Goal: Navigation & Orientation: Find specific page/section

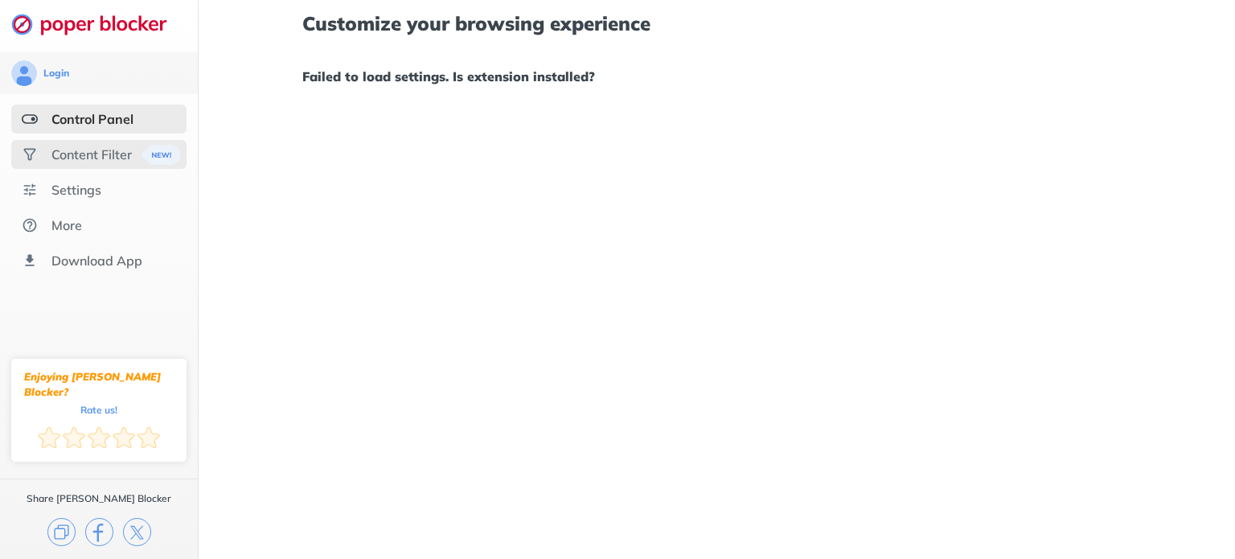
click at [68, 151] on div "Content Filter" at bounding box center [91, 154] width 80 height 16
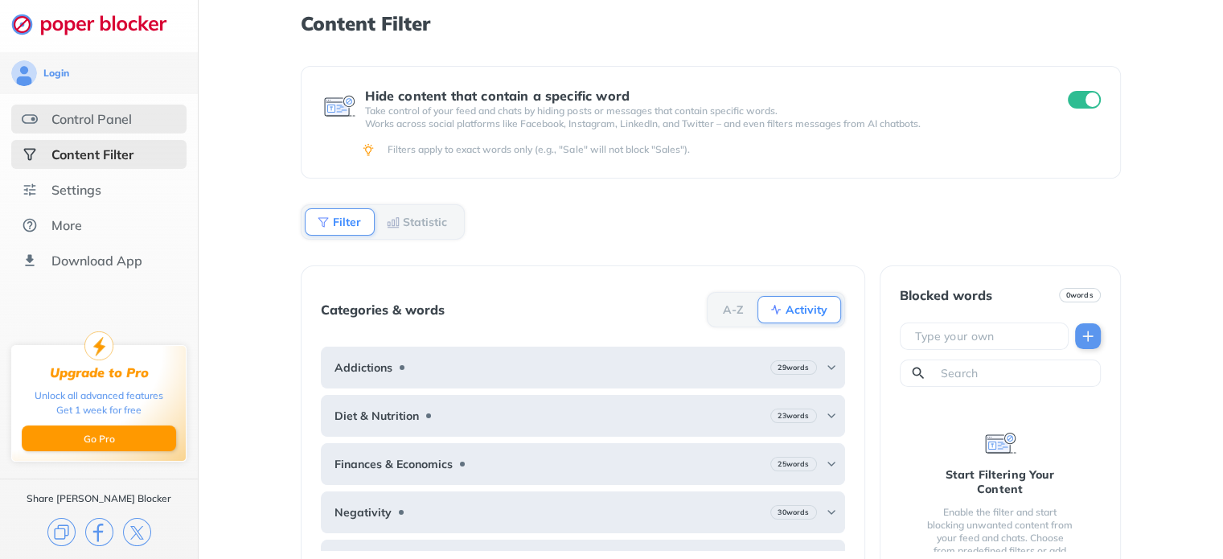
click at [79, 124] on div "Control Panel" at bounding box center [91, 119] width 80 height 16
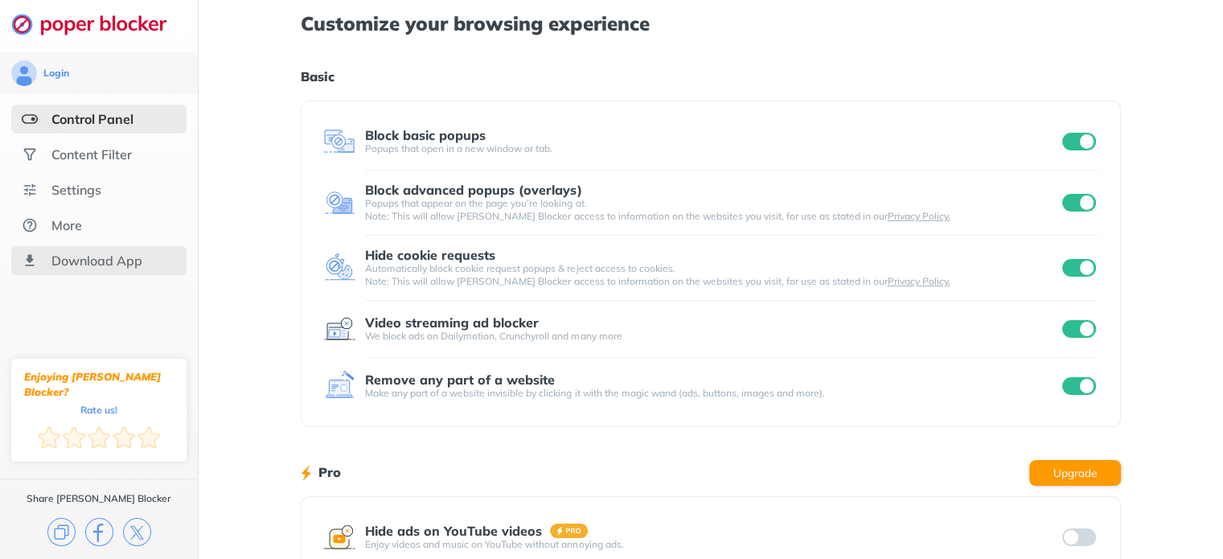
click at [103, 256] on div "Download App" at bounding box center [96, 261] width 91 height 16
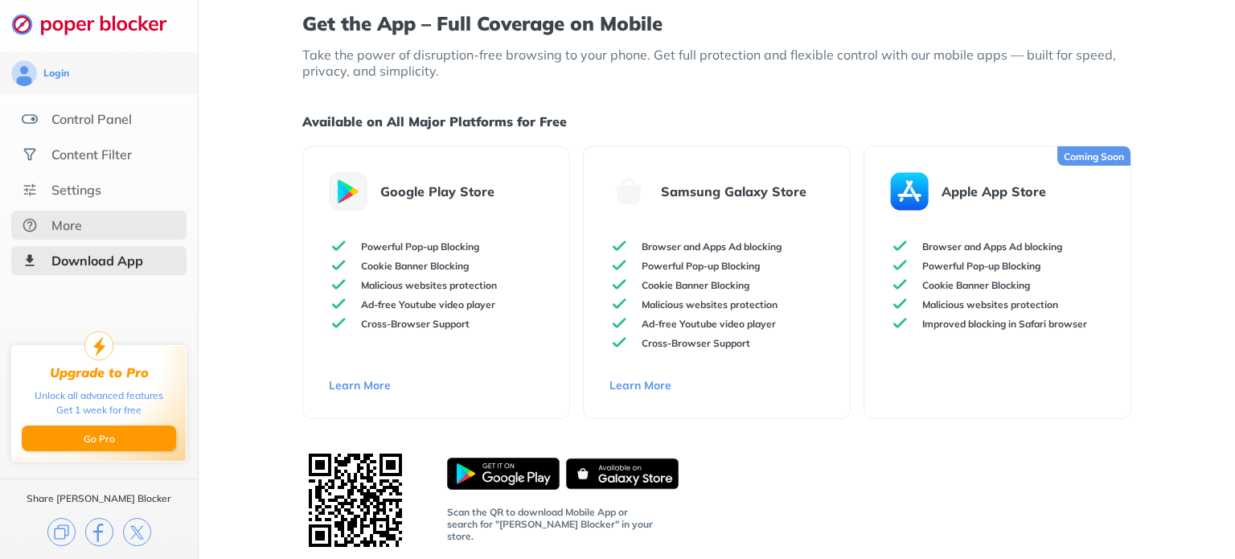
click at [71, 226] on div "More" at bounding box center [66, 225] width 31 height 16
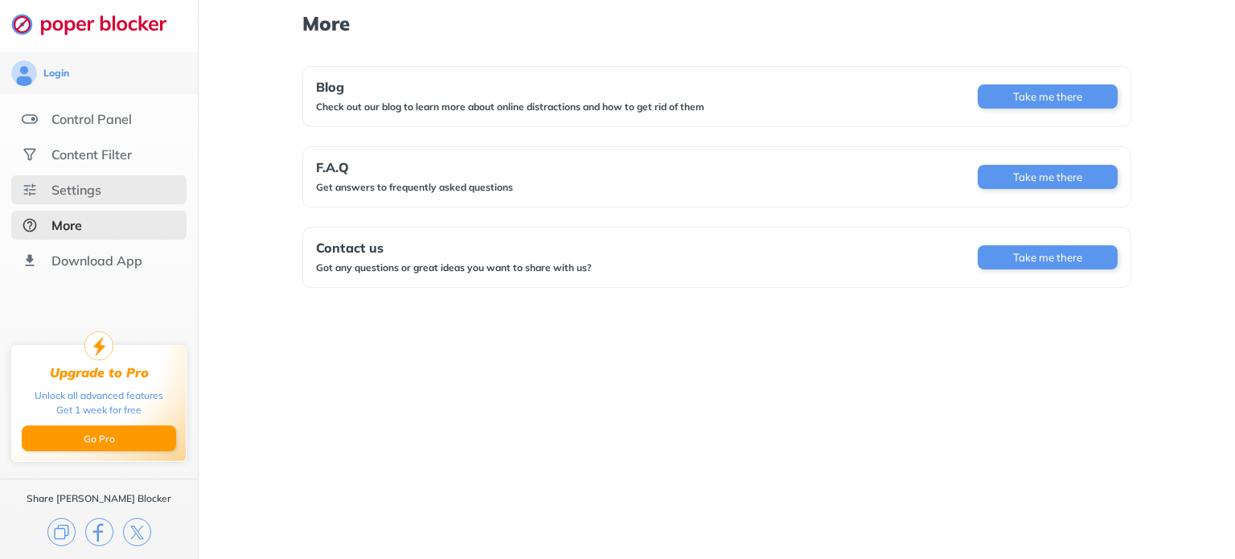
click at [81, 198] on div "Settings" at bounding box center [98, 189] width 175 height 29
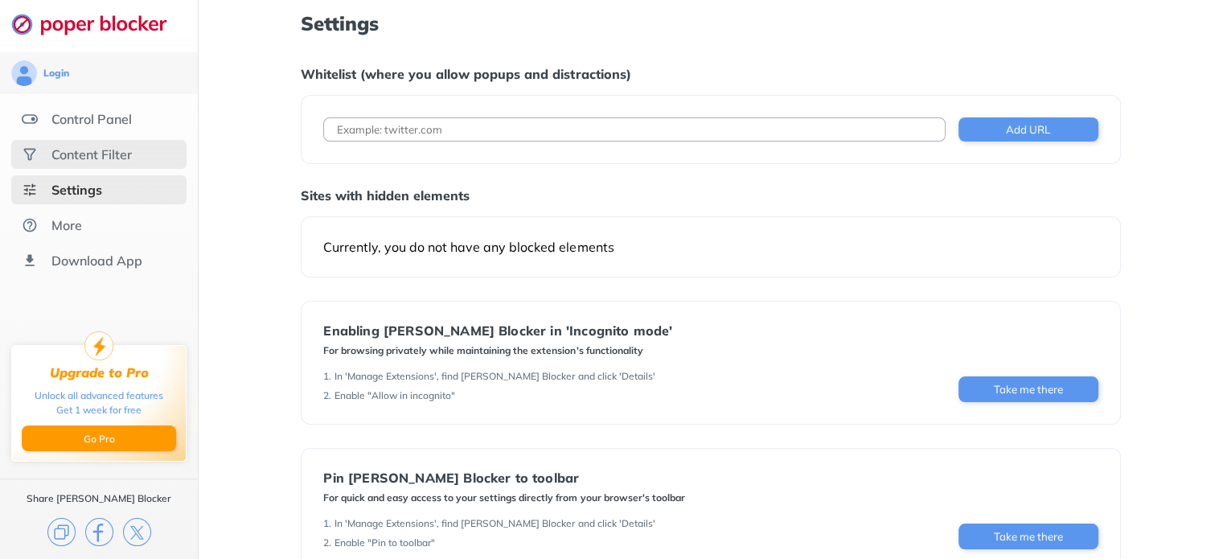
click at [92, 154] on div "Content Filter" at bounding box center [91, 154] width 80 height 16
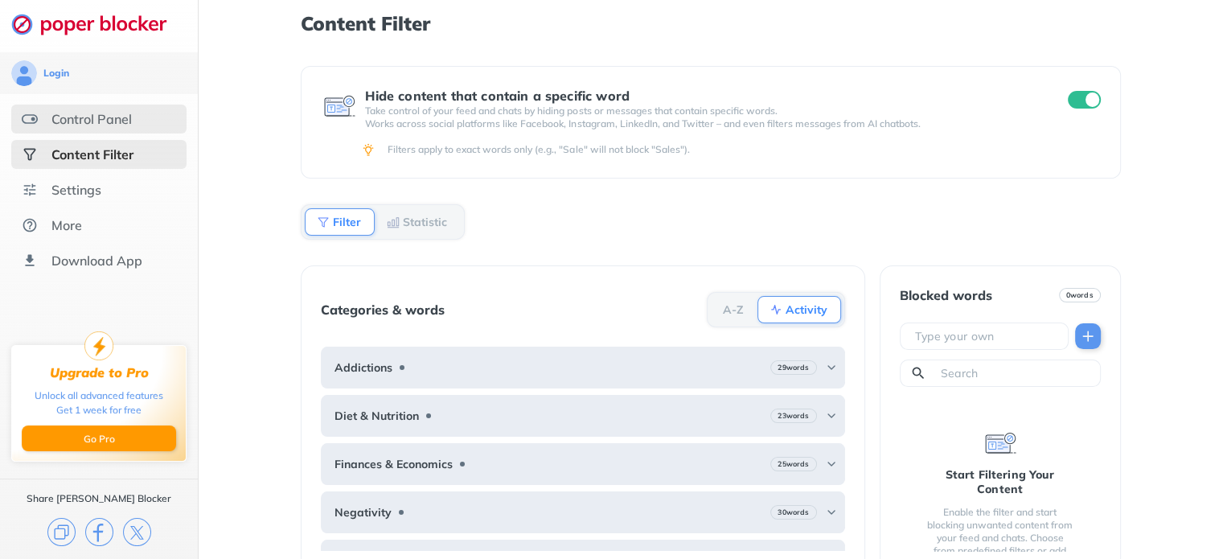
click at [99, 109] on div "Control Panel" at bounding box center [98, 119] width 175 height 29
